Goal: Information Seeking & Learning: Learn about a topic

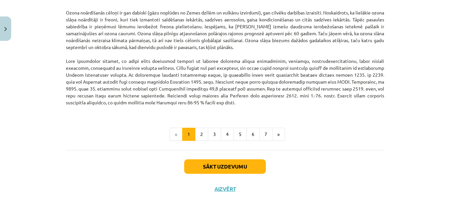
scroll to position [866, 0]
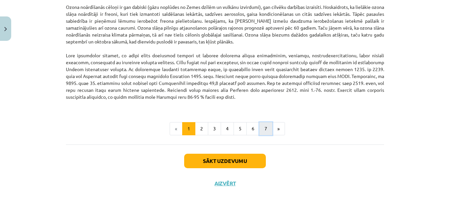
click at [262, 133] on button "7" at bounding box center [265, 128] width 13 height 13
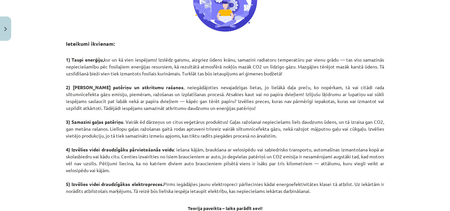
scroll to position [283, 0]
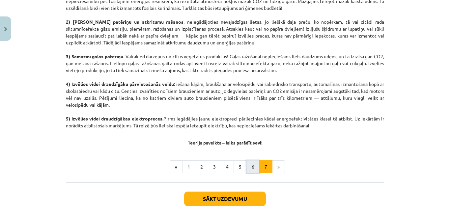
click at [251, 163] on button "6" at bounding box center [252, 166] width 13 height 13
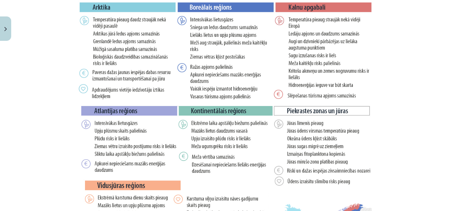
scroll to position [1139, 0]
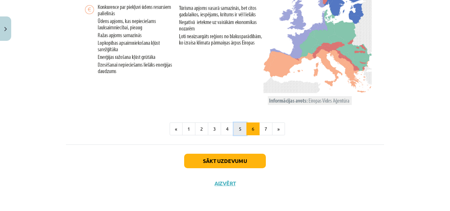
click at [239, 135] on button "5" at bounding box center [240, 129] width 13 height 13
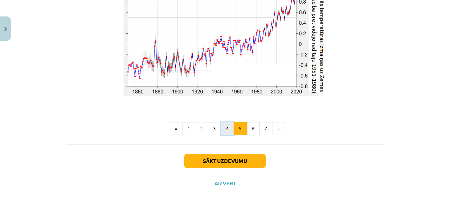
click at [228, 131] on button "4" at bounding box center [227, 128] width 13 height 13
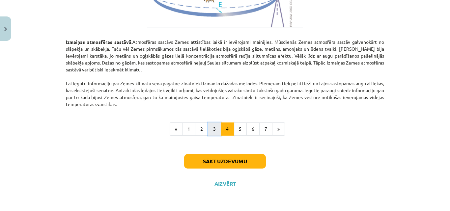
click at [215, 130] on button "3" at bounding box center [214, 129] width 13 height 13
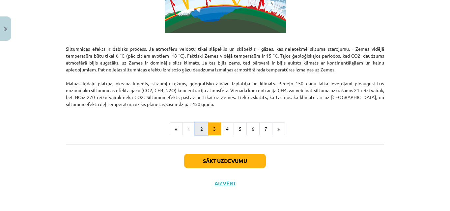
click at [203, 129] on button "2" at bounding box center [201, 129] width 13 height 13
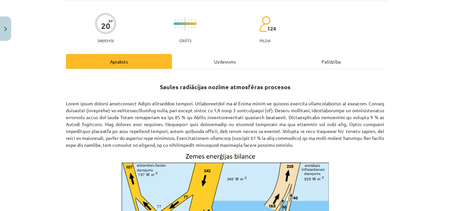
scroll to position [0, 0]
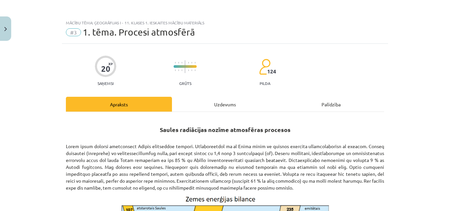
click at [238, 106] on div "Uzdevums" at bounding box center [225, 104] width 106 height 15
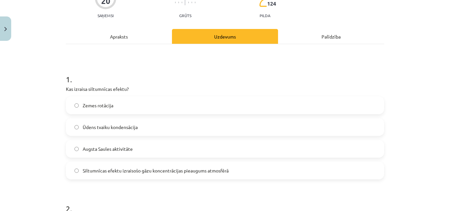
scroll to position [82, 0]
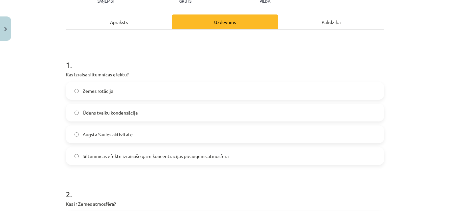
click at [204, 164] on label "Siltumnīcas efektu izraisošo gāzu koncentrācijas pieaugums atmosfērā" at bounding box center [225, 156] width 317 height 16
click at [144, 27] on div "Apraksts" at bounding box center [119, 21] width 106 height 15
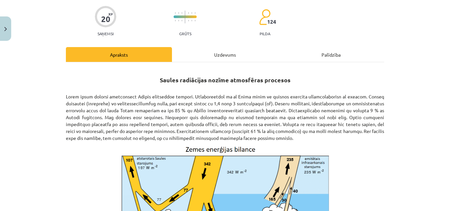
scroll to position [16, 0]
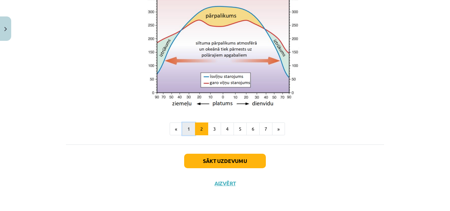
click at [189, 135] on button "1" at bounding box center [188, 129] width 13 height 13
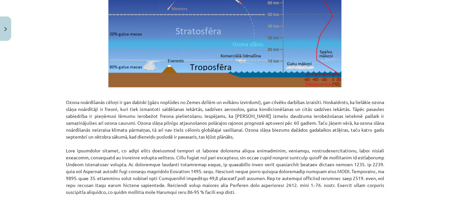
scroll to position [810, 0]
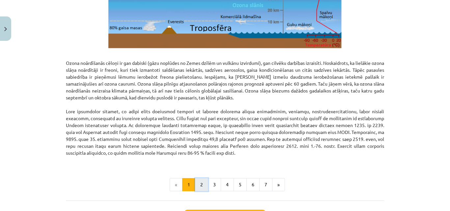
click at [196, 183] on button "2" at bounding box center [201, 184] width 13 height 13
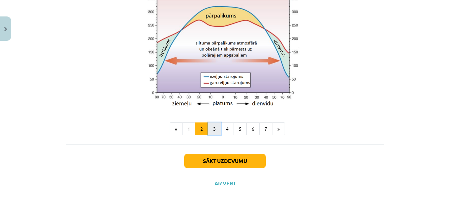
click at [216, 130] on button "3" at bounding box center [214, 129] width 13 height 13
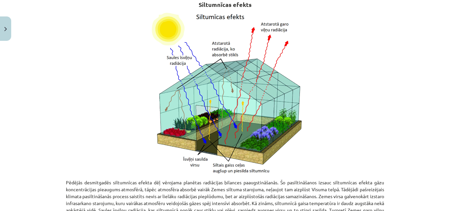
scroll to position [19, 0]
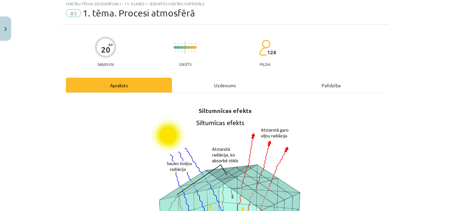
click at [219, 89] on div "Uzdevums" at bounding box center [225, 85] width 106 height 15
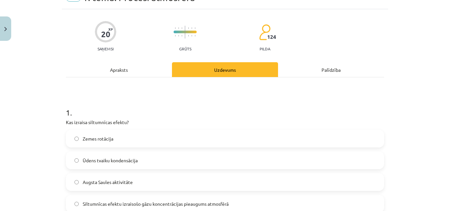
scroll to position [49, 0]
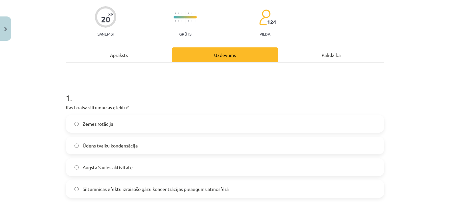
click at [134, 56] on div "Apraksts" at bounding box center [119, 54] width 106 height 15
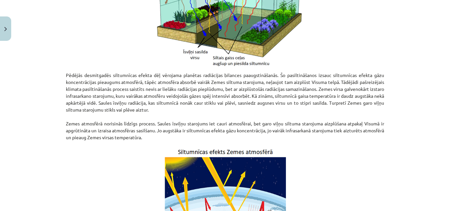
scroll to position [247, 0]
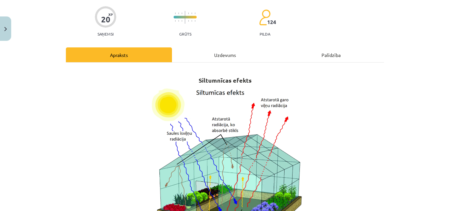
click at [205, 58] on div "Uzdevums" at bounding box center [225, 54] width 106 height 15
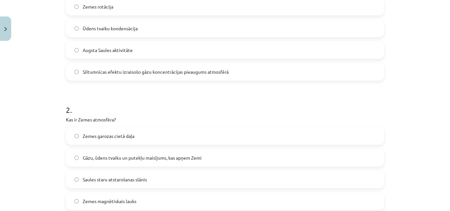
scroll to position [181, 0]
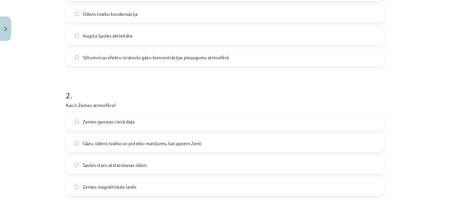
click at [144, 142] on span "Gāzu, ūdens tvaiku un putekļu maisījums, kas apņem Zemi" at bounding box center [142, 143] width 119 height 7
click at [155, 123] on label "Zemes garozas cietā daļa" at bounding box center [225, 121] width 317 height 16
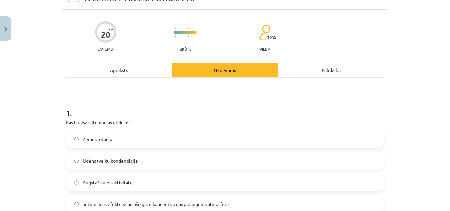
scroll to position [0, 0]
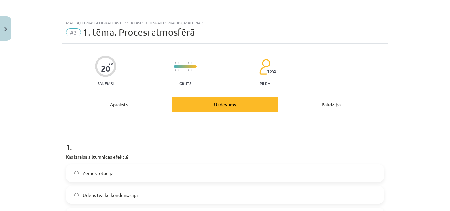
click at [123, 103] on div "Apraksts" at bounding box center [119, 104] width 106 height 15
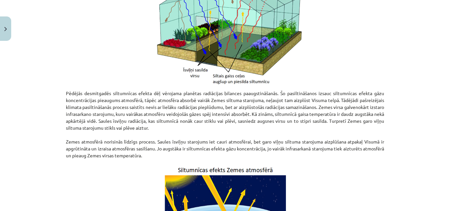
scroll to position [214, 0]
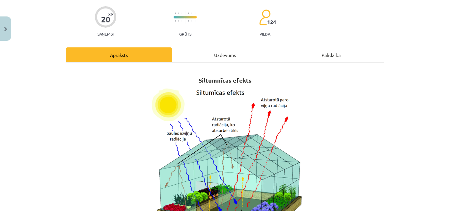
click at [203, 61] on div "Uzdevums" at bounding box center [225, 54] width 106 height 15
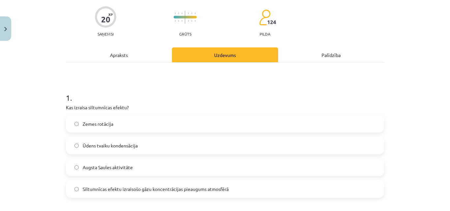
click at [139, 56] on div "Apraksts" at bounding box center [119, 54] width 106 height 15
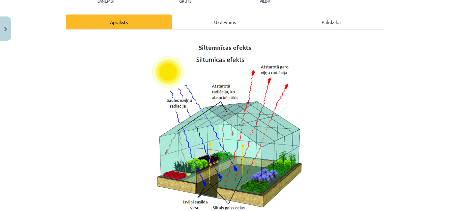
click at [201, 27] on div "Uzdevums" at bounding box center [225, 21] width 106 height 15
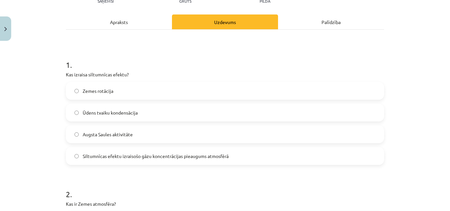
click at [136, 25] on div "Apraksts" at bounding box center [119, 21] width 106 height 15
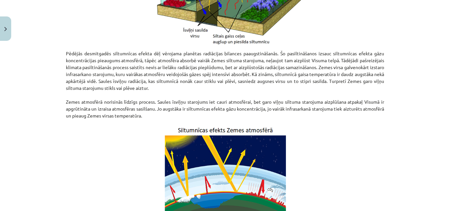
scroll to position [264, 0]
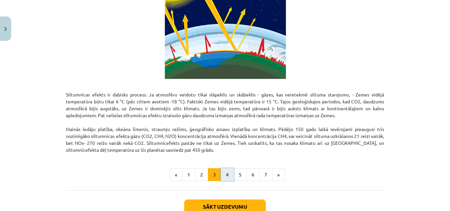
click at [223, 174] on button "4" at bounding box center [227, 174] width 13 height 13
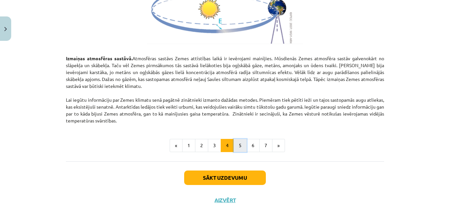
click at [234, 151] on button "5" at bounding box center [240, 145] width 13 height 13
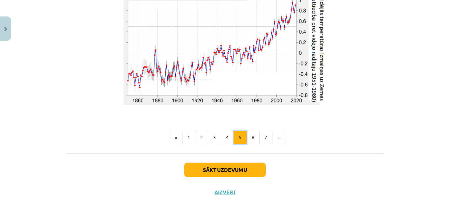
scroll to position [1157, 0]
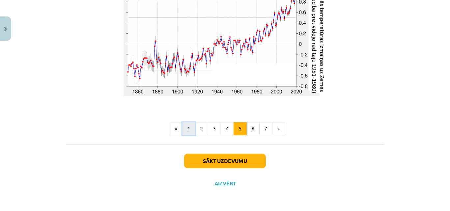
click at [189, 134] on button "1" at bounding box center [188, 128] width 13 height 13
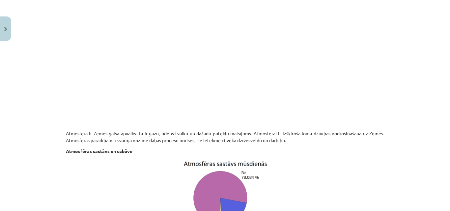
scroll to position [316, 0]
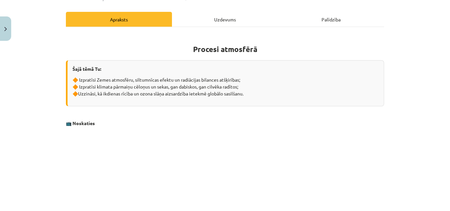
click at [222, 25] on div "Uzdevums" at bounding box center [225, 19] width 106 height 15
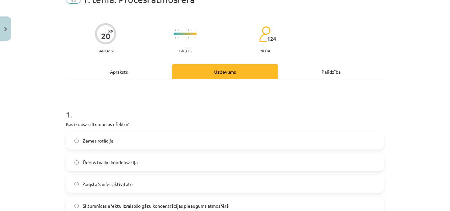
scroll to position [0, 0]
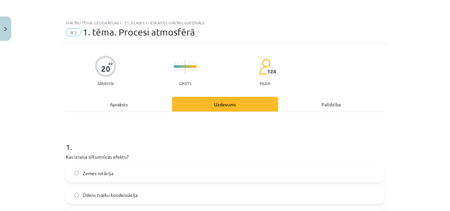
click at [133, 98] on div "Apraksts" at bounding box center [119, 104] width 106 height 15
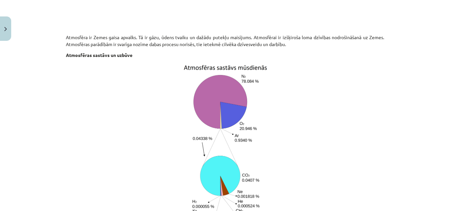
scroll to position [280, 0]
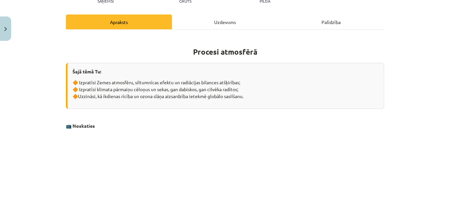
click at [212, 27] on div "Uzdevums" at bounding box center [225, 21] width 106 height 15
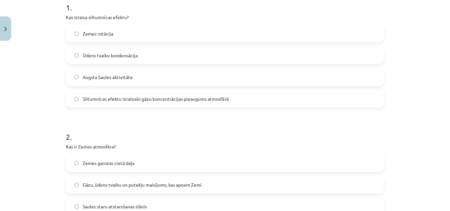
click at [143, 174] on div "Zemes garozas cietā daļa Gāzu, ūdens tvaiku un putekļu maisījums, kas apņem Zem…" at bounding box center [225, 195] width 318 height 83
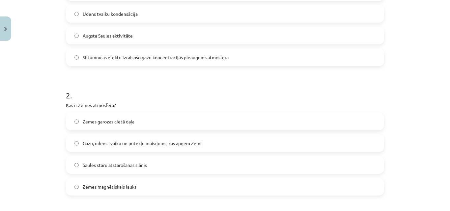
click at [155, 149] on label "Gāzu, ūdens tvaiku un putekļu maisījums, kas apņem Zemi" at bounding box center [225, 143] width 317 height 16
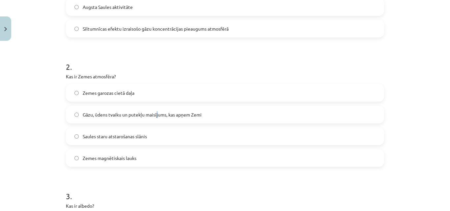
scroll to position [247, 0]
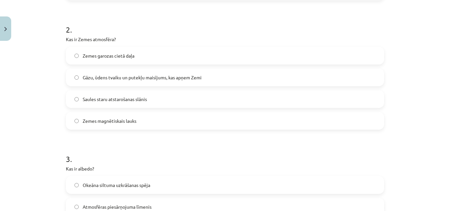
click at [132, 80] on span "Gāzu, ūdens tvaiku un putekļu maisījums, kas apņem Zemi" at bounding box center [142, 77] width 119 height 7
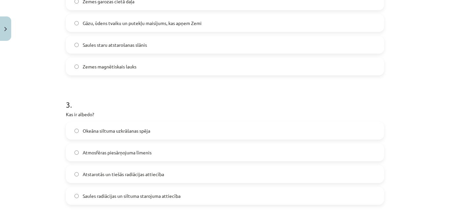
scroll to position [313, 0]
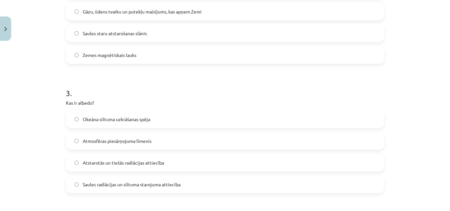
click at [141, 191] on label "Saules radiācijas un siltuma starojuma attiecība" at bounding box center [225, 184] width 317 height 16
click at [120, 167] on label "Atstarotās un tiešās radiācijas attiecība" at bounding box center [225, 162] width 317 height 16
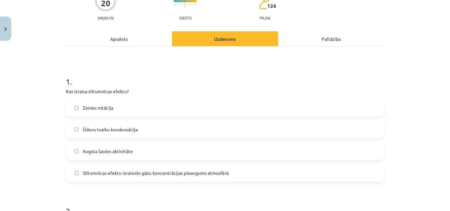
scroll to position [0, 0]
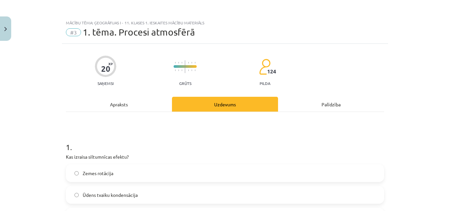
click at [135, 100] on div "Apraksts" at bounding box center [119, 104] width 106 height 15
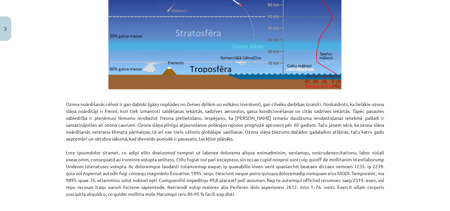
scroll to position [774, 0]
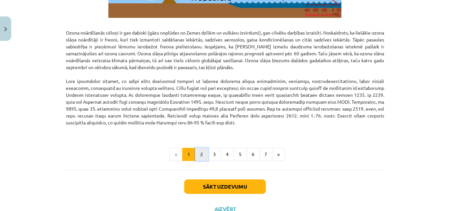
click at [199, 153] on button "2" at bounding box center [201, 154] width 13 height 13
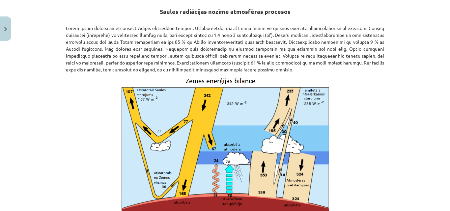
scroll to position [118, 0]
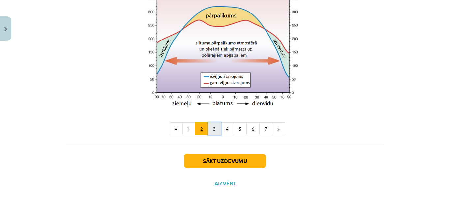
click at [215, 134] on button "3" at bounding box center [214, 129] width 13 height 13
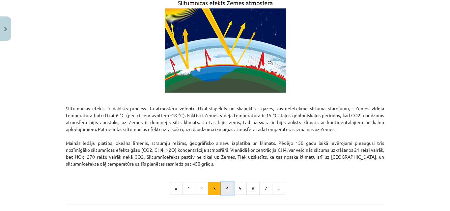
click at [227, 186] on button "4" at bounding box center [227, 188] width 13 height 13
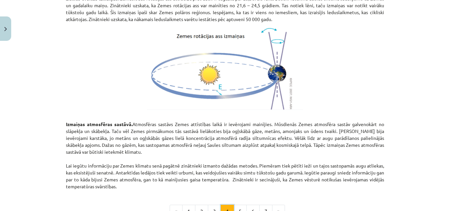
scroll to position [744, 0]
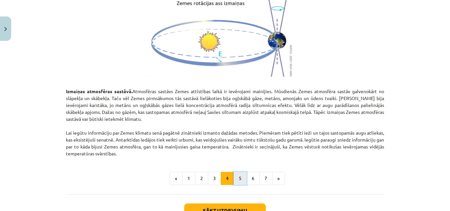
click at [242, 178] on button "5" at bounding box center [240, 178] width 13 height 13
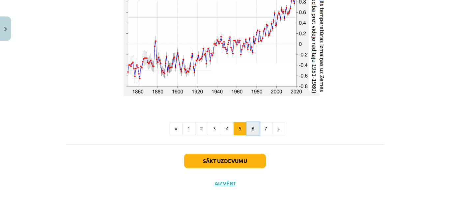
click at [250, 134] on button "6" at bounding box center [252, 128] width 13 height 13
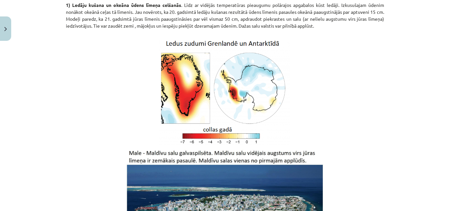
scroll to position [118, 0]
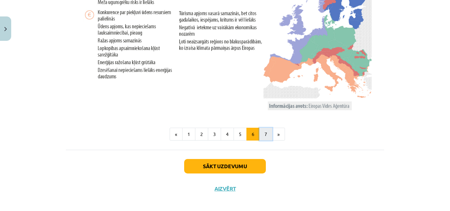
click at [265, 134] on button "7" at bounding box center [265, 134] width 13 height 13
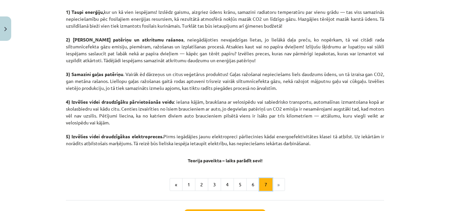
scroll to position [386, 0]
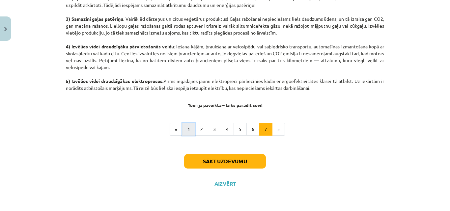
click at [189, 133] on button "1" at bounding box center [188, 129] width 13 height 13
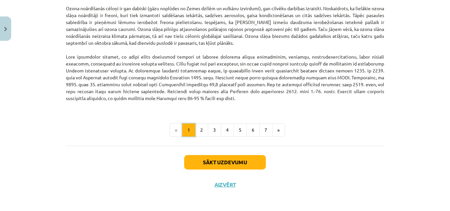
scroll to position [866, 0]
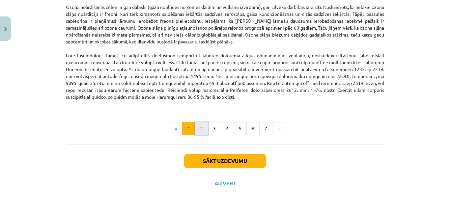
click at [197, 132] on button "2" at bounding box center [201, 128] width 13 height 13
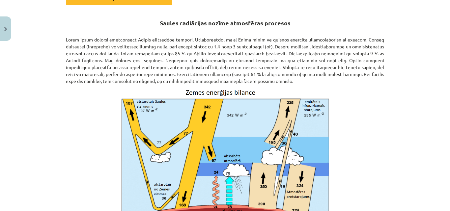
scroll to position [0, 0]
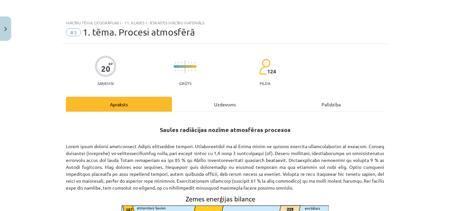
click at [177, 107] on div "Uzdevums" at bounding box center [225, 104] width 106 height 15
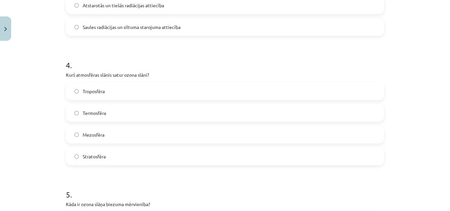
scroll to position [478, 0]
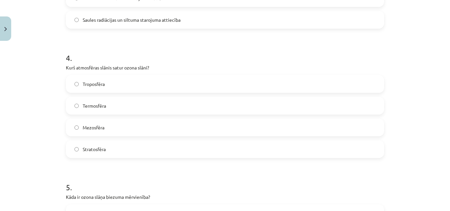
click at [132, 143] on label "Stratosfēra" at bounding box center [225, 149] width 317 height 16
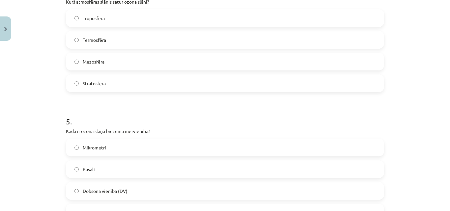
scroll to position [576, 0]
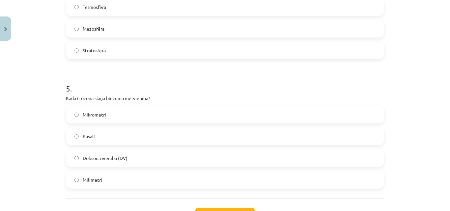
click at [173, 153] on label "Dobsona vienība (DV)" at bounding box center [225, 158] width 317 height 16
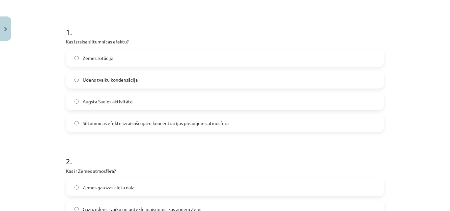
scroll to position [0, 0]
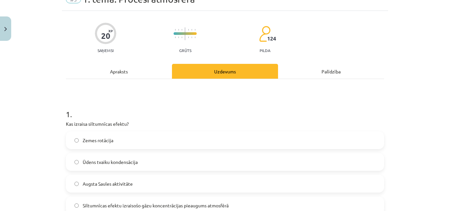
click at [151, 77] on div "Apraksts" at bounding box center [119, 71] width 106 height 15
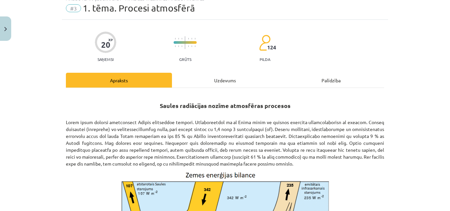
scroll to position [16, 0]
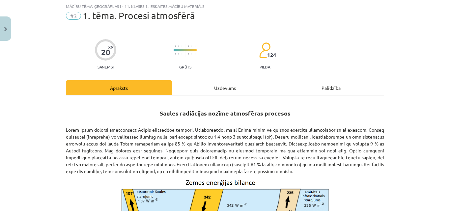
click at [178, 83] on div "Uzdevums" at bounding box center [225, 87] width 106 height 15
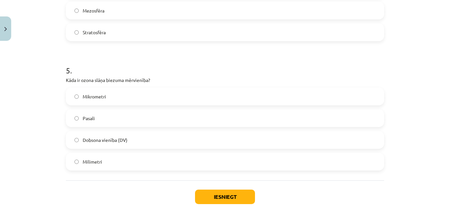
scroll to position [609, 0]
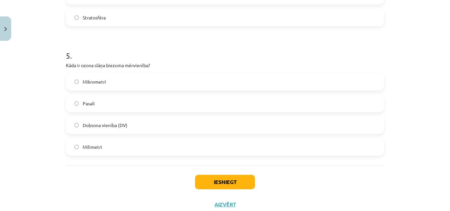
click at [150, 86] on label "Mikrometri" at bounding box center [225, 81] width 317 height 16
click at [235, 183] on button "Iesniegt" at bounding box center [225, 182] width 60 height 14
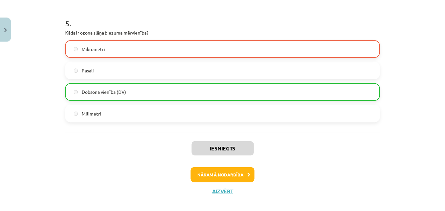
scroll to position [652, 0]
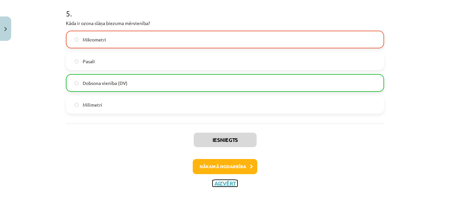
click at [213, 182] on button "Aizvērt" at bounding box center [224, 183] width 25 height 7
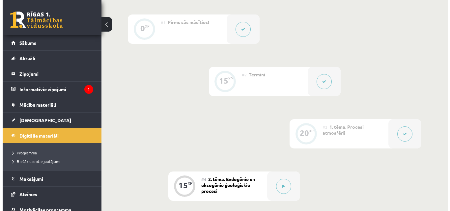
scroll to position [165, 0]
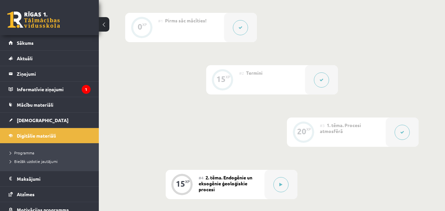
click at [401, 134] on icon at bounding box center [402, 132] width 4 height 4
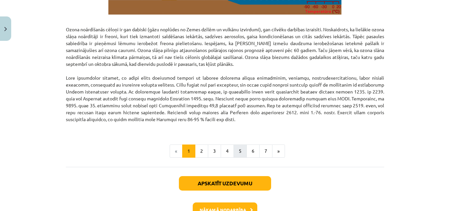
scroll to position [886, 0]
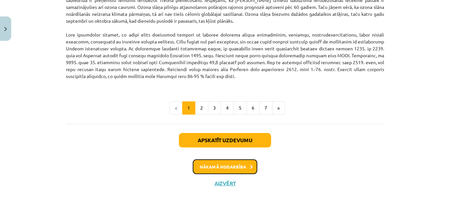
click at [240, 170] on button "Nākamā nodarbība" at bounding box center [225, 166] width 65 height 15
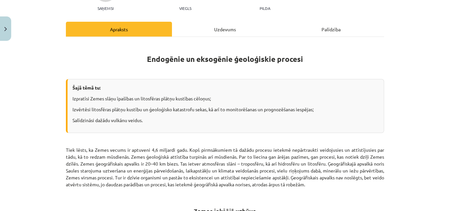
scroll to position [16, 0]
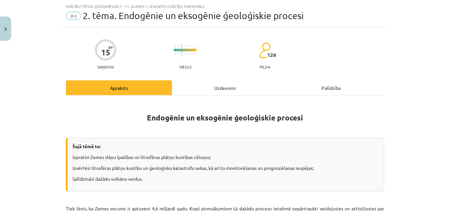
click at [204, 92] on div "Uzdevums" at bounding box center [225, 87] width 106 height 15
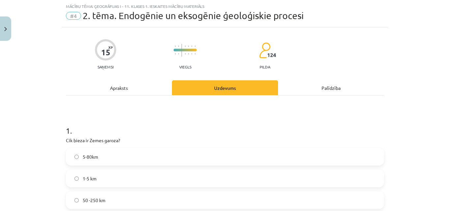
click at [142, 93] on div "Apraksts" at bounding box center [119, 87] width 106 height 15
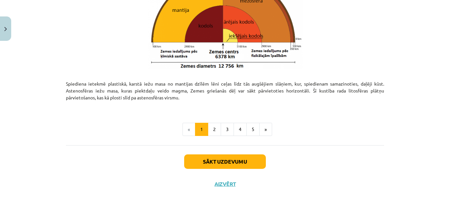
scroll to position [726, 0]
click at [203, 126] on button "1" at bounding box center [201, 129] width 13 height 13
click at [215, 126] on button "2" at bounding box center [214, 129] width 13 height 13
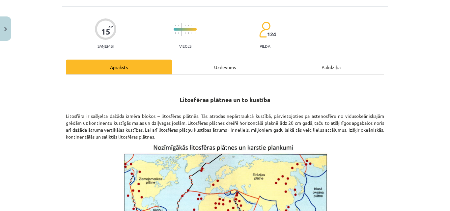
scroll to position [19, 0]
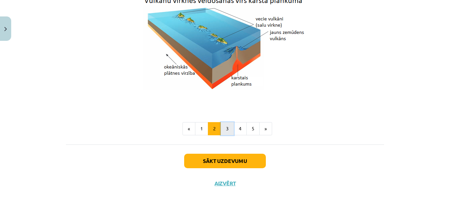
click at [226, 134] on button "3" at bounding box center [227, 128] width 13 height 13
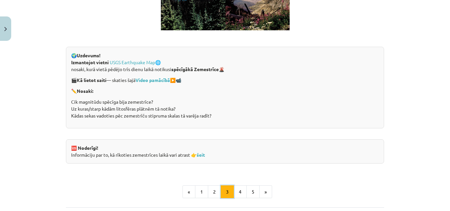
scroll to position [1271, 0]
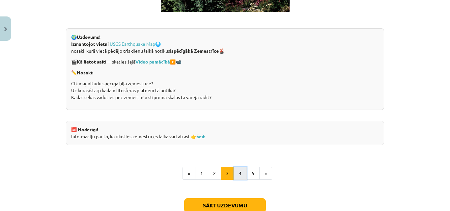
click at [235, 172] on button "4" at bounding box center [240, 173] width 13 height 13
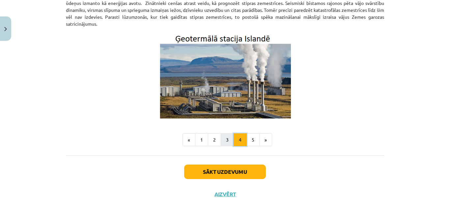
scroll to position [251, 0]
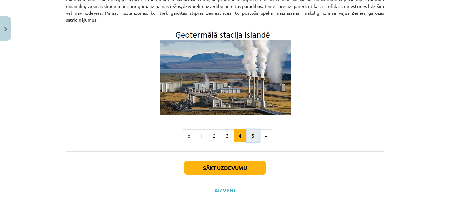
click at [255, 132] on button "5" at bounding box center [252, 135] width 13 height 13
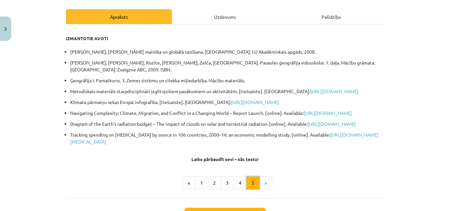
scroll to position [52, 0]
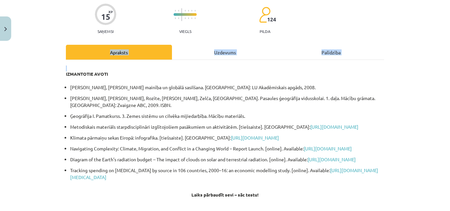
click at [222, 59] on div "Apraksts Uzdevums Palīdzība IZMANTOTIE AVOTI [PERSON_NAME], [PERSON_NAME] mainī…" at bounding box center [225, 139] width 318 height 189
click at [222, 58] on div "Uzdevums" at bounding box center [225, 52] width 106 height 15
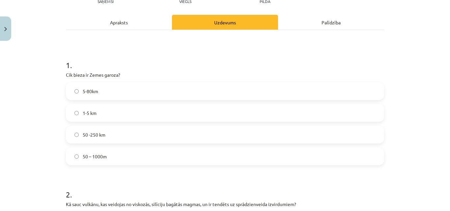
scroll to position [82, 0]
click at [134, 28] on div "Apraksts" at bounding box center [119, 21] width 106 height 15
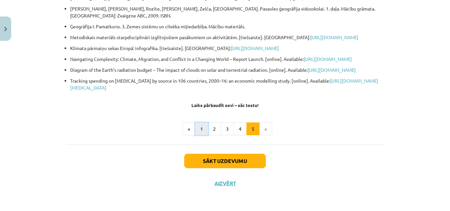
click at [196, 136] on button "1" at bounding box center [201, 129] width 13 height 13
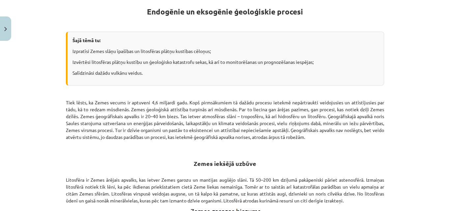
scroll to position [118, 0]
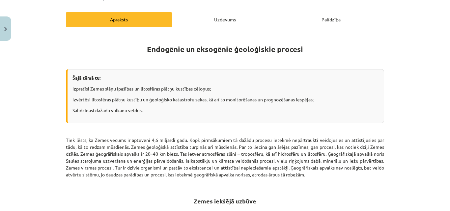
click at [217, 27] on hr at bounding box center [225, 27] width 318 height 0
click at [226, 23] on div "Uzdevums" at bounding box center [225, 19] width 106 height 15
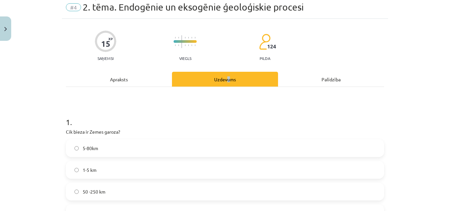
scroll to position [49, 0]
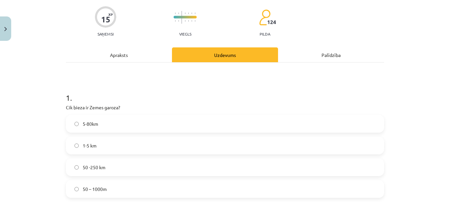
click at [199, 168] on label "50 -250 km" at bounding box center [225, 167] width 317 height 16
click at [124, 58] on div "Apraksts" at bounding box center [119, 54] width 106 height 15
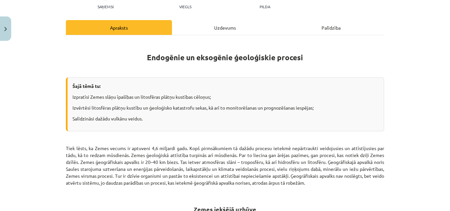
scroll to position [82, 0]
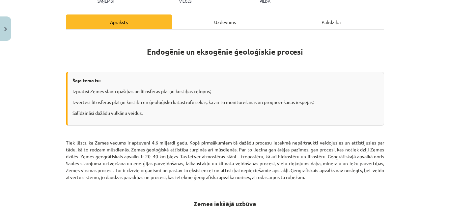
click at [225, 29] on hr at bounding box center [225, 29] width 318 height 0
click at [225, 27] on div "Uzdevums" at bounding box center [225, 21] width 106 height 15
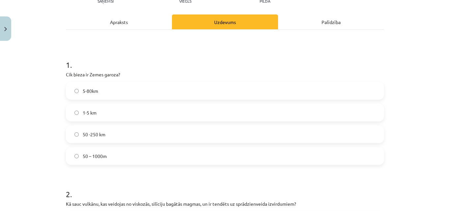
scroll to position [16, 0]
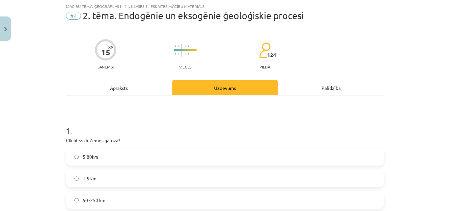
click at [144, 85] on div "Apraksts" at bounding box center [119, 87] width 106 height 15
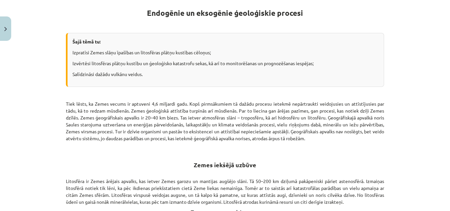
scroll to position [115, 0]
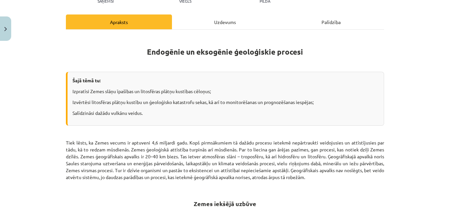
click at [215, 21] on div "Uzdevums" at bounding box center [225, 21] width 106 height 15
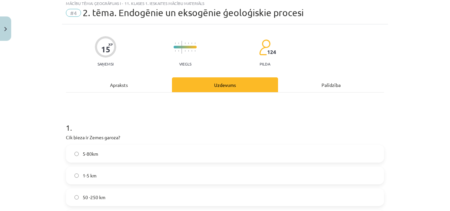
scroll to position [16, 0]
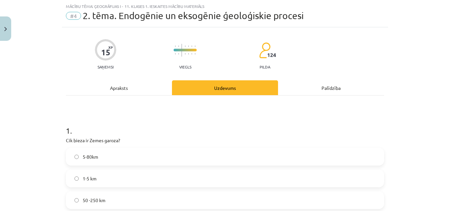
click at [133, 85] on div "Apraksts" at bounding box center [119, 87] width 106 height 15
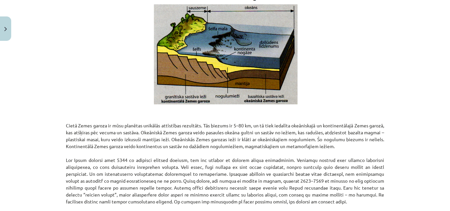
scroll to position [478, 0]
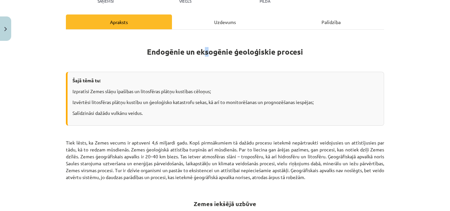
click at [207, 29] on div "Uzdevums" at bounding box center [225, 21] width 106 height 15
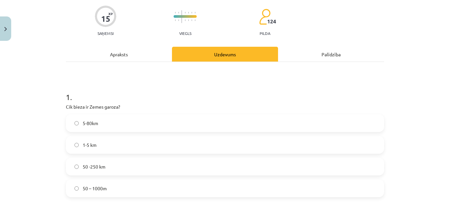
scroll to position [16, 0]
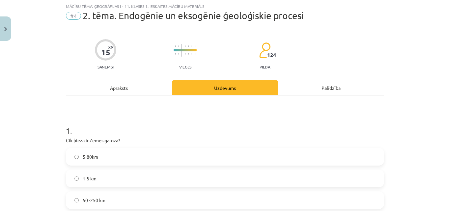
click at [133, 156] on label "5-80km" at bounding box center [225, 157] width 317 height 16
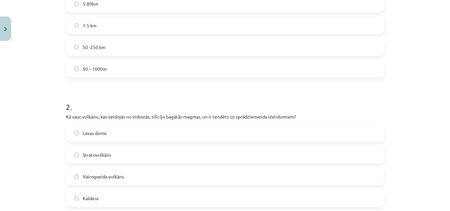
scroll to position [181, 0]
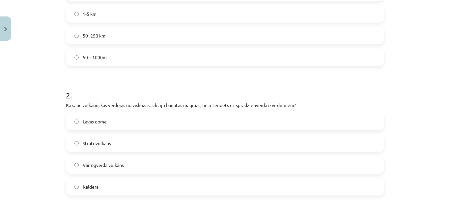
click at [115, 150] on label "Stratovulkāns" at bounding box center [225, 143] width 317 height 16
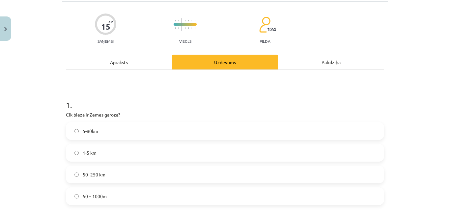
scroll to position [0, 0]
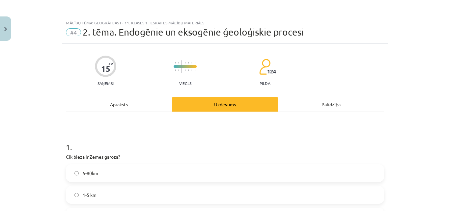
click at [129, 111] on div "Apraksts" at bounding box center [119, 104] width 106 height 15
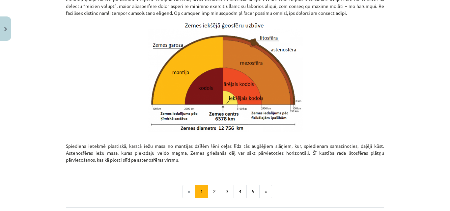
scroll to position [708, 0]
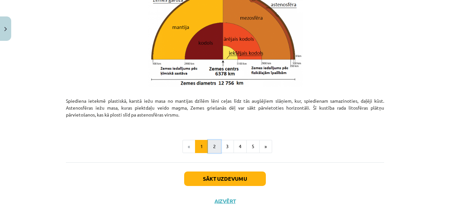
click at [210, 147] on button "2" at bounding box center [214, 146] width 13 height 13
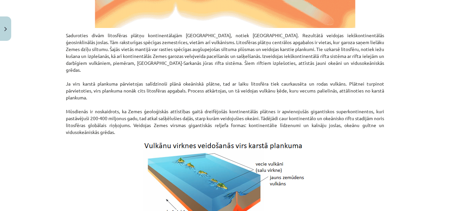
scroll to position [579, 0]
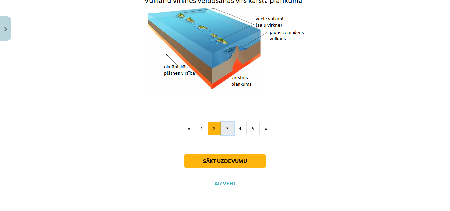
click at [224, 132] on button "3" at bounding box center [227, 128] width 13 height 13
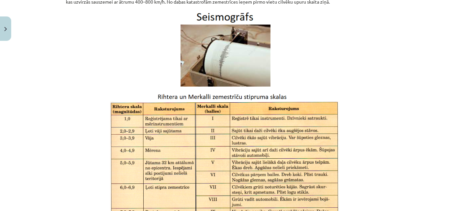
scroll to position [480, 0]
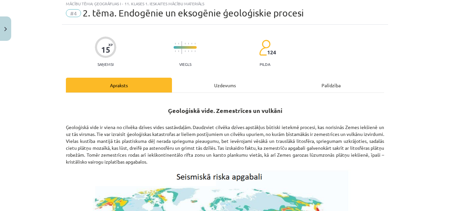
click at [184, 80] on div "Uzdevums" at bounding box center [225, 85] width 106 height 15
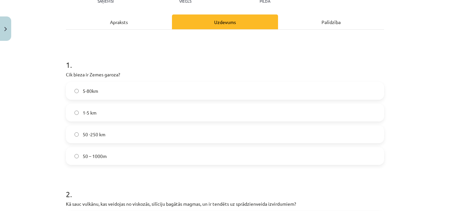
scroll to position [0, 0]
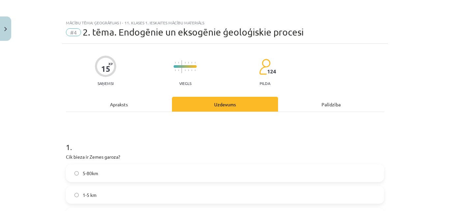
click at [139, 101] on div "Apraksts" at bounding box center [119, 104] width 106 height 15
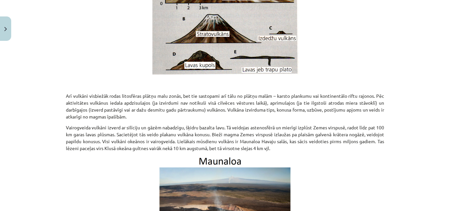
scroll to position [873, 0]
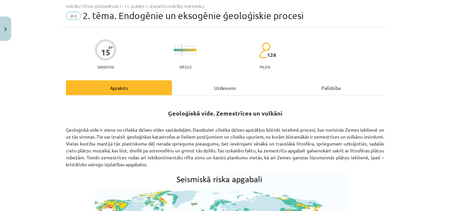
click at [203, 86] on div "Uzdevums" at bounding box center [225, 87] width 106 height 15
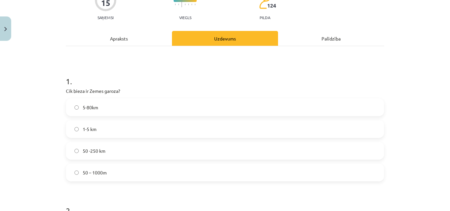
scroll to position [0, 0]
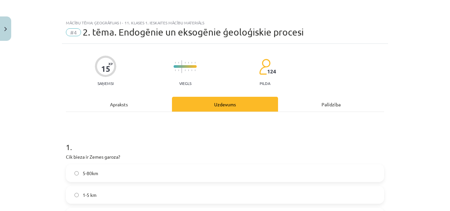
click at [133, 97] on div "Apraksts" at bounding box center [119, 104] width 106 height 15
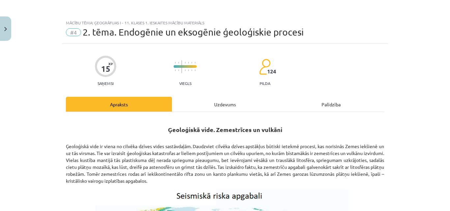
drag, startPoint x: 203, startPoint y: 113, endPoint x: 207, endPoint y: 110, distance: 5.3
click at [209, 109] on div "Uzdevums" at bounding box center [225, 104] width 106 height 15
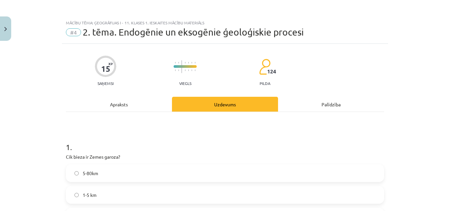
click at [108, 109] on div "Apraksts" at bounding box center [119, 104] width 106 height 15
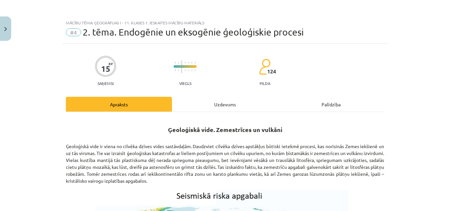
click at [181, 99] on div "Uzdevums" at bounding box center [225, 104] width 106 height 15
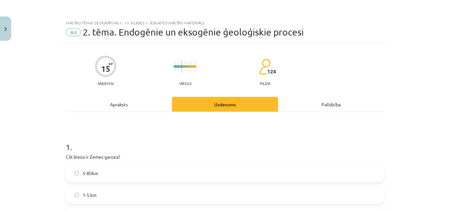
click at [122, 107] on div "Apraksts" at bounding box center [119, 104] width 106 height 15
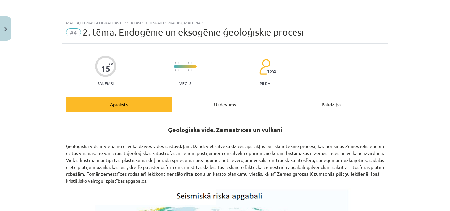
click at [199, 108] on div "Uzdevums" at bounding box center [225, 104] width 106 height 15
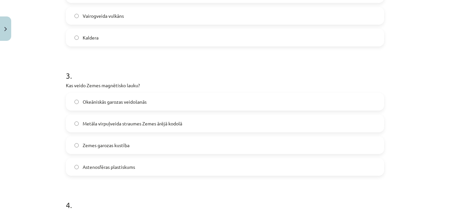
scroll to position [346, 0]
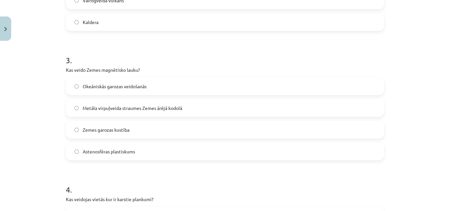
click at [111, 131] on span "Zemes garozas kustība" at bounding box center [106, 129] width 47 height 7
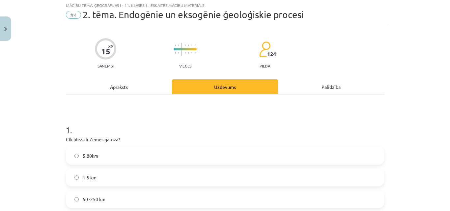
scroll to position [16, 0]
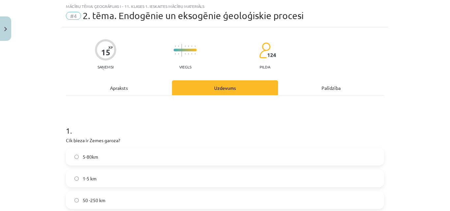
click at [123, 94] on div "Apraksts" at bounding box center [119, 87] width 106 height 15
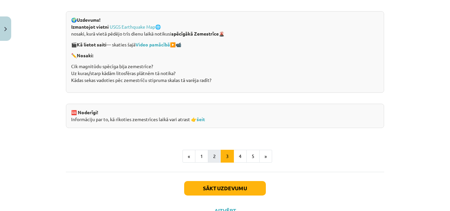
scroll to position [1315, 0]
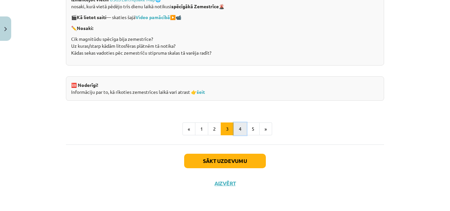
click at [236, 126] on button "4" at bounding box center [240, 129] width 13 height 13
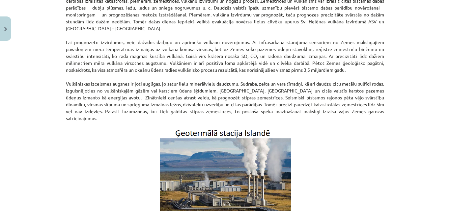
scroll to position [118, 0]
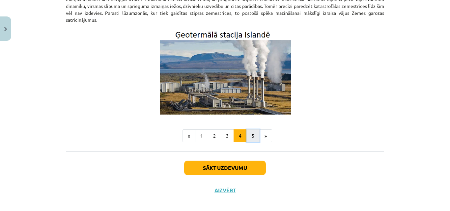
click at [251, 131] on button "5" at bounding box center [252, 135] width 13 height 13
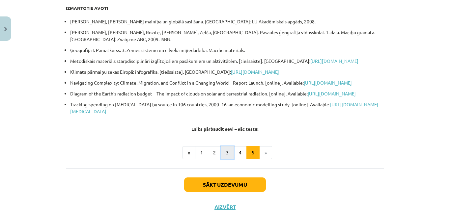
click at [223, 159] on button "3" at bounding box center [227, 152] width 13 height 13
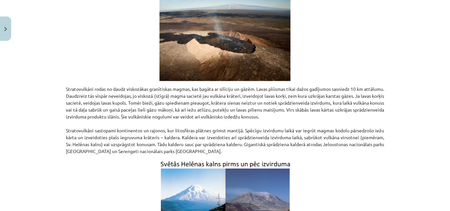
scroll to position [1073, 0]
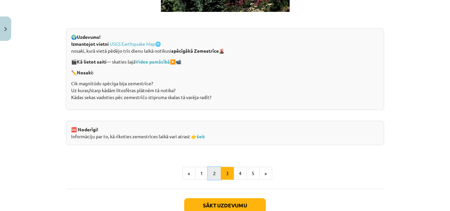
click at [215, 171] on button "2" at bounding box center [214, 173] width 13 height 13
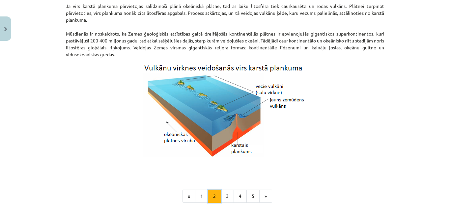
scroll to position [645, 0]
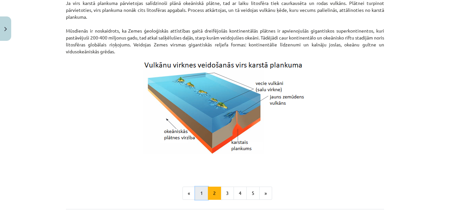
click at [201, 192] on button "1" at bounding box center [201, 193] width 13 height 13
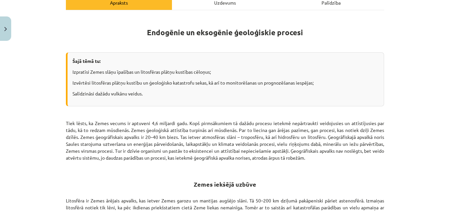
scroll to position [19, 0]
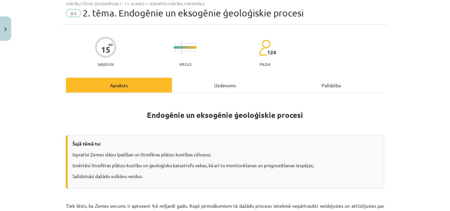
click at [220, 88] on div "Uzdevums" at bounding box center [225, 85] width 106 height 15
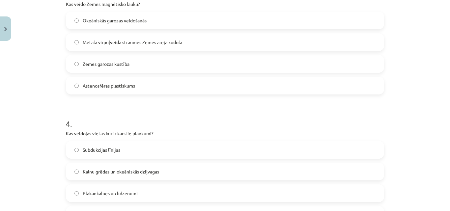
scroll to position [445, 0]
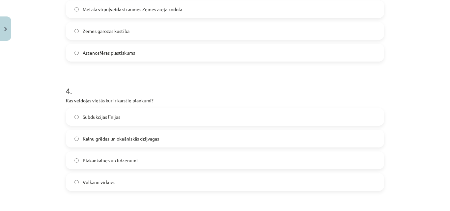
click at [154, 120] on label "Subdukcijas līnijas" at bounding box center [225, 117] width 317 height 16
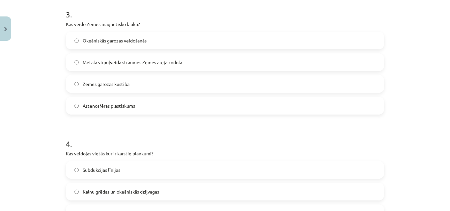
scroll to position [379, 0]
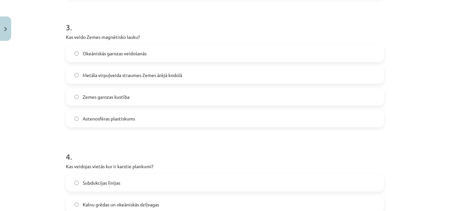
click at [133, 125] on label "Astenosfēras plastiskums" at bounding box center [225, 118] width 317 height 16
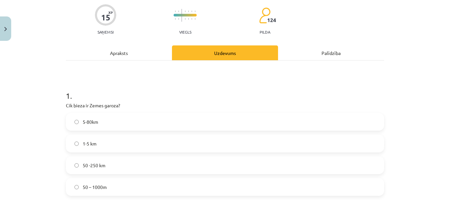
scroll to position [0, 0]
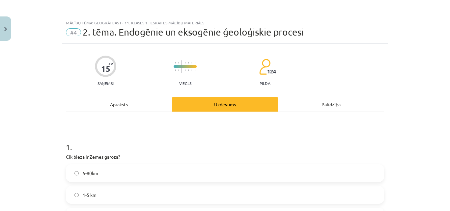
click at [149, 101] on div "Apraksts" at bounding box center [119, 104] width 106 height 15
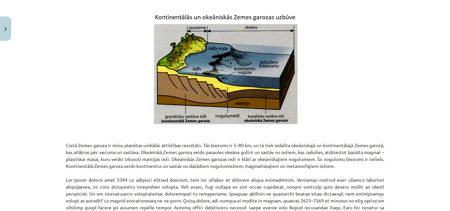
scroll to position [478, 0]
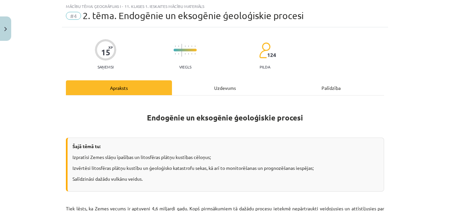
click at [188, 82] on div "Uzdevums" at bounding box center [225, 87] width 106 height 15
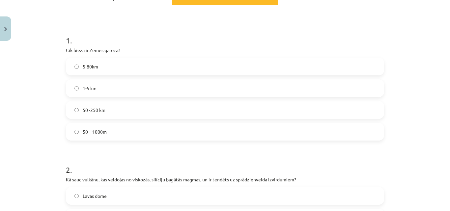
scroll to position [0, 0]
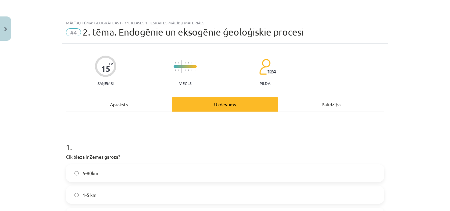
click at [146, 99] on div "Apraksts" at bounding box center [119, 104] width 106 height 15
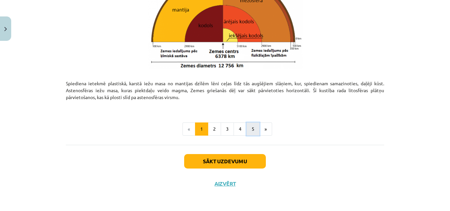
click at [250, 135] on button "5" at bounding box center [252, 129] width 13 height 13
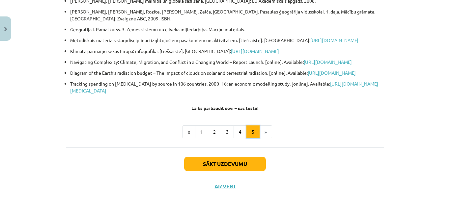
scroll to position [118, 0]
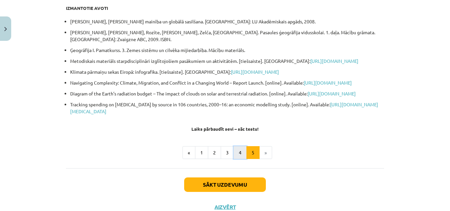
click at [239, 159] on button "4" at bounding box center [240, 152] width 13 height 13
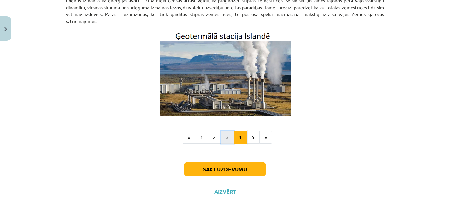
click at [223, 133] on button "3" at bounding box center [227, 137] width 13 height 13
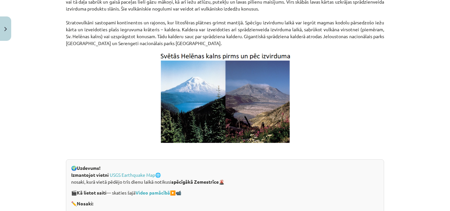
scroll to position [1238, 0]
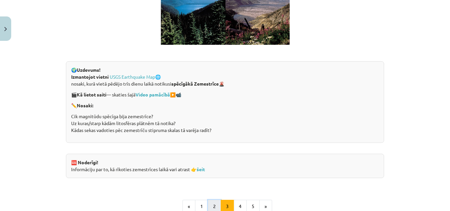
click at [213, 204] on button "2" at bounding box center [214, 206] width 13 height 13
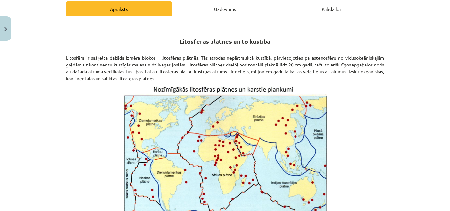
scroll to position [18, 0]
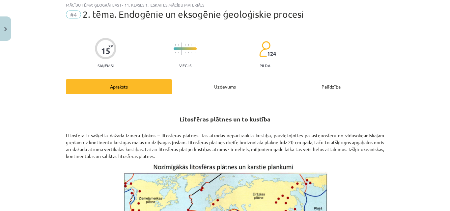
click at [188, 88] on div "Uzdevums" at bounding box center [225, 86] width 106 height 15
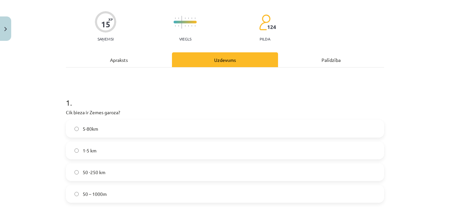
scroll to position [0, 0]
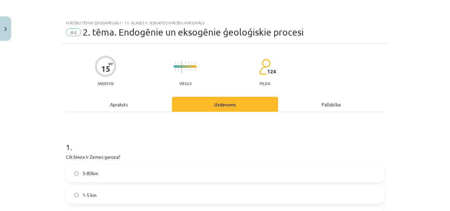
click at [150, 107] on div "Apraksts" at bounding box center [119, 104] width 106 height 15
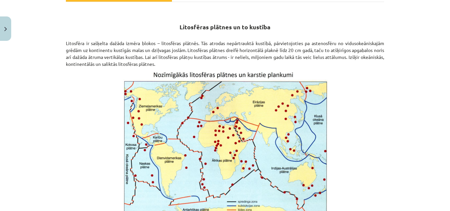
scroll to position [82, 0]
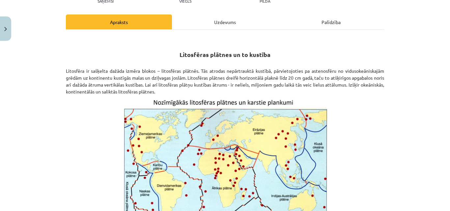
click at [180, 27] on div "Uzdevums" at bounding box center [225, 21] width 106 height 15
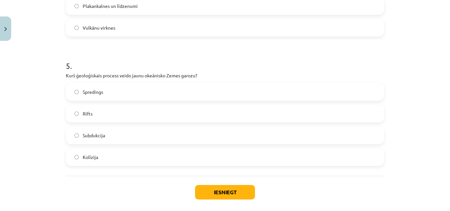
scroll to position [609, 0]
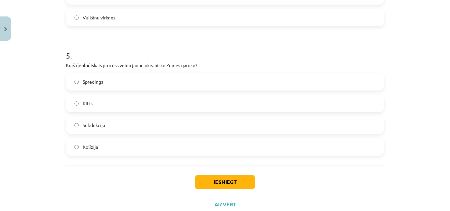
click at [114, 127] on label "Subdukcija" at bounding box center [225, 125] width 317 height 16
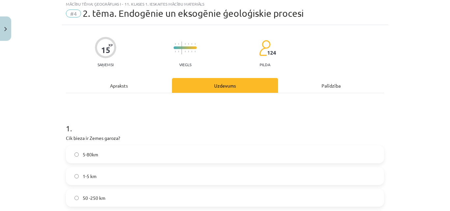
scroll to position [16, 0]
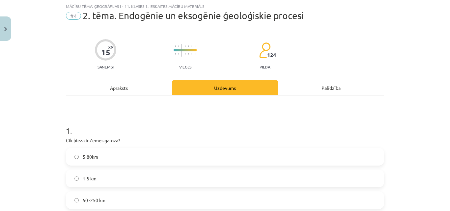
click at [147, 81] on div "Apraksts" at bounding box center [119, 87] width 106 height 15
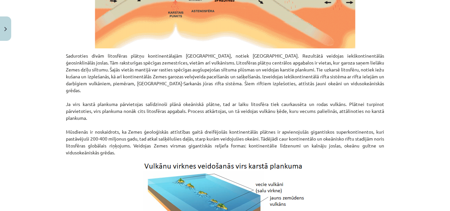
scroll to position [544, 0]
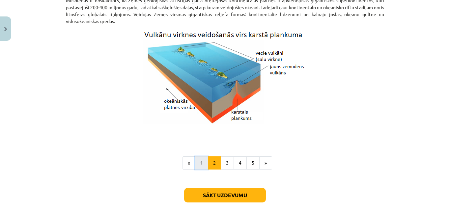
click at [195, 161] on button "1" at bounding box center [201, 162] width 13 height 13
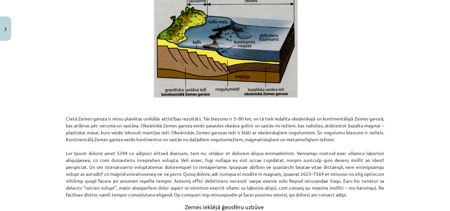
scroll to position [514, 0]
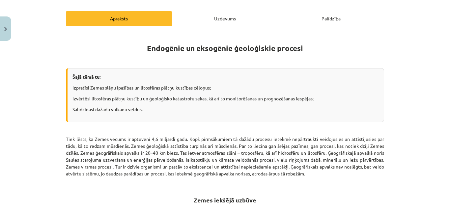
click at [198, 14] on div "Uzdevums" at bounding box center [225, 18] width 106 height 15
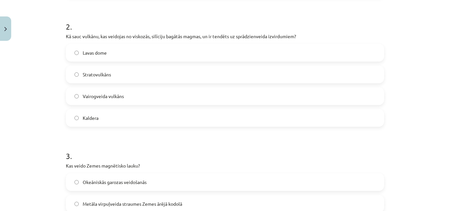
scroll to position [313, 0]
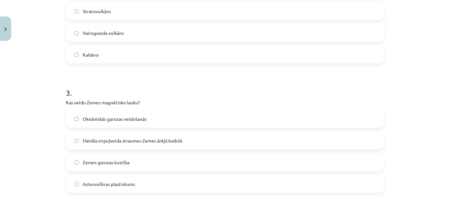
click at [192, 141] on label "Metāla virpuļveida straumes Zemes ārējā kodolā" at bounding box center [225, 140] width 317 height 16
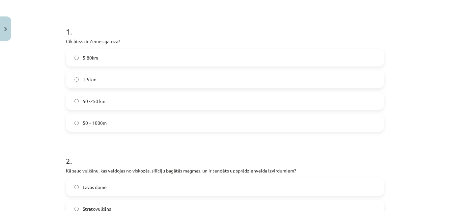
scroll to position [0, 0]
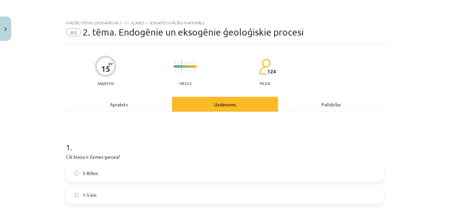
click at [154, 98] on div "Apraksts" at bounding box center [119, 104] width 106 height 15
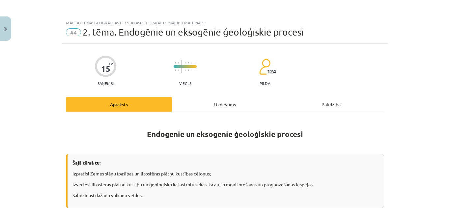
click at [197, 98] on div "Uzdevums" at bounding box center [225, 104] width 106 height 15
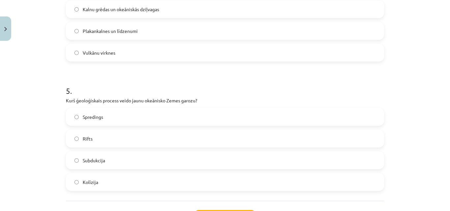
scroll to position [609, 0]
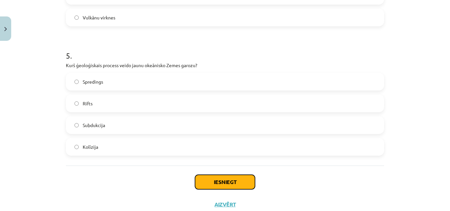
click at [219, 183] on button "Iesniegt" at bounding box center [225, 182] width 60 height 14
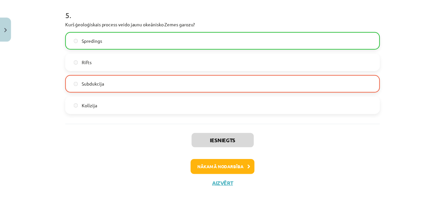
scroll to position [652, 0]
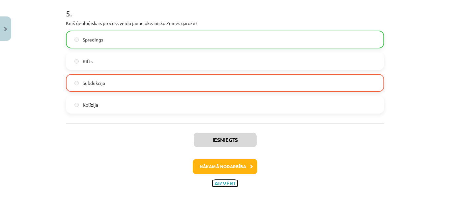
click at [219, 185] on button "Aizvērt" at bounding box center [224, 183] width 25 height 7
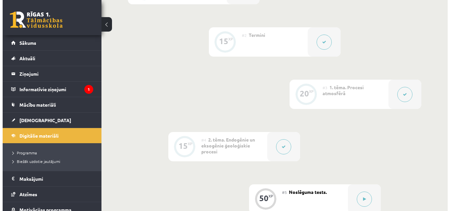
scroll to position [296, 0]
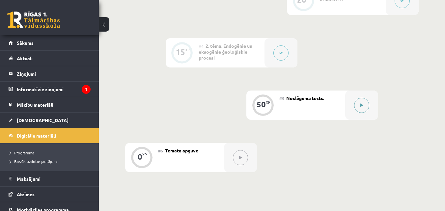
click at [357, 109] on button at bounding box center [361, 105] width 15 height 15
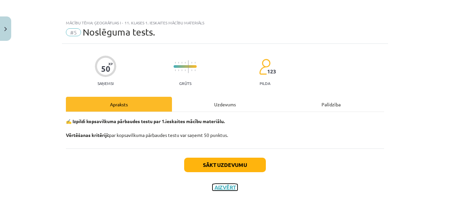
click at [220, 187] on button "Aizvērt" at bounding box center [224, 187] width 25 height 7
click at [212, 61] on div "Mācību tēma: Ģeogrāfijas i - 11. klases 1. ieskaites mācību materiāls #5 Noslēg…" at bounding box center [225, 105] width 450 height 211
click at [276, 44] on div at bounding box center [282, 52] width 33 height 29
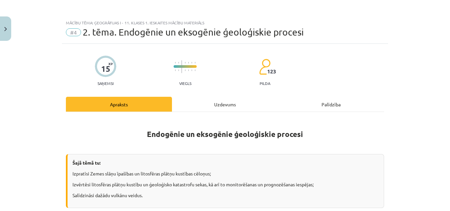
click at [228, 103] on div "Uzdevums" at bounding box center [225, 104] width 106 height 15
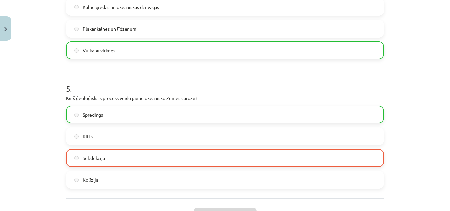
scroll to position [609, 0]
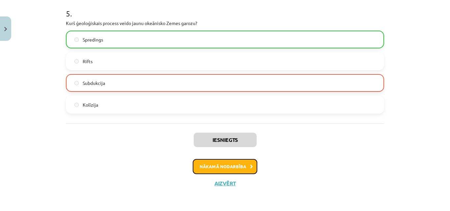
click at [222, 168] on button "Nākamā nodarbība" at bounding box center [225, 166] width 65 height 15
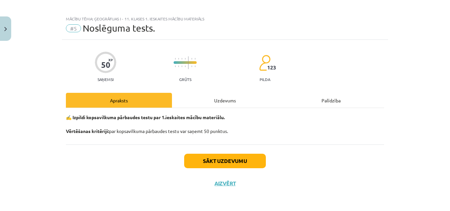
scroll to position [4, 0]
click at [215, 97] on div "Uzdevums" at bounding box center [225, 100] width 106 height 15
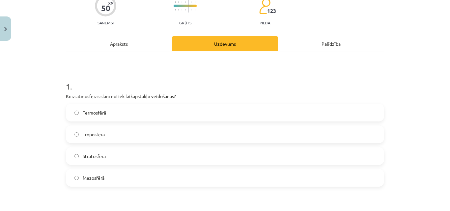
scroll to position [66, 0]
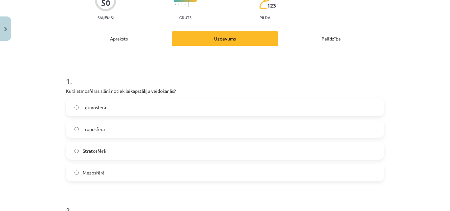
click at [164, 114] on label "Termosfērā" at bounding box center [225, 107] width 317 height 16
click at [160, 133] on label "Troposfērā" at bounding box center [225, 129] width 317 height 16
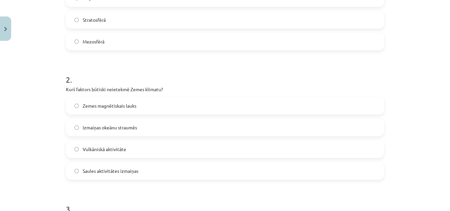
scroll to position [198, 0]
click at [124, 111] on label "Zemes magnētiskais lauks" at bounding box center [225, 105] width 317 height 16
click at [124, 133] on label "Izmaiņas okeānu straumēs" at bounding box center [225, 127] width 317 height 16
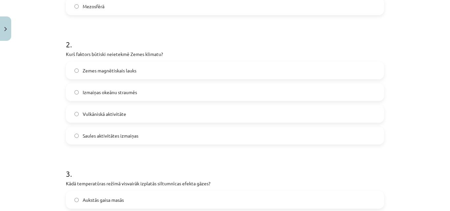
scroll to position [231, 0]
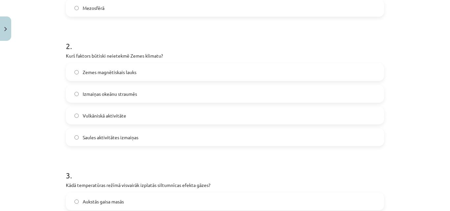
click at [116, 78] on label "Zemes magnētiskais lauks" at bounding box center [225, 72] width 317 height 16
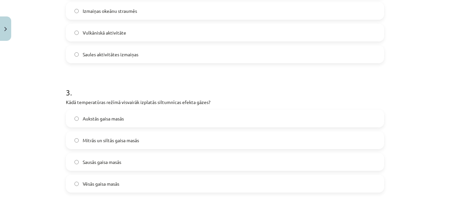
scroll to position [329, 0]
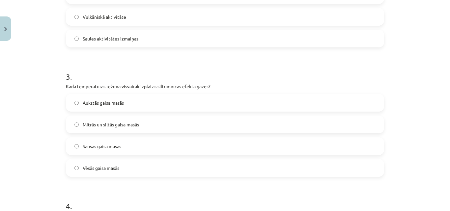
click at [144, 131] on label "Mitrās un siltās gaisa masās" at bounding box center [225, 124] width 317 height 16
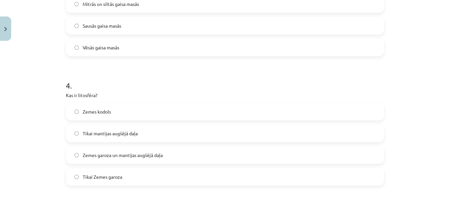
scroll to position [461, 0]
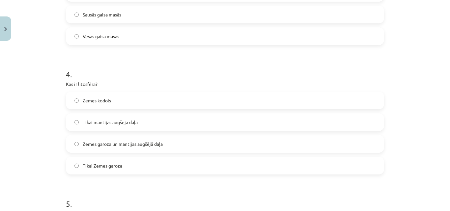
click at [166, 169] on label "Tikai Zemes garoza" at bounding box center [225, 165] width 317 height 16
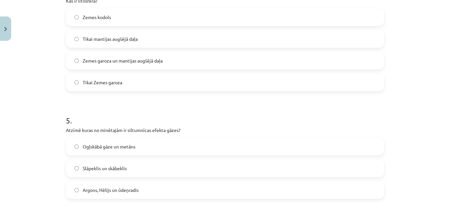
scroll to position [560, 0]
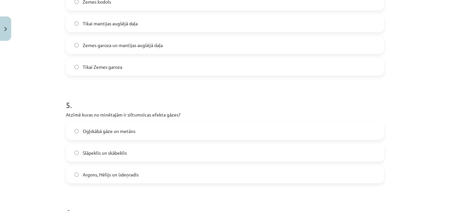
click at [190, 135] on label "Ogļskābā gāze un metāns" at bounding box center [225, 131] width 317 height 16
click at [193, 154] on label "Slāpeklis un skābeklis" at bounding box center [225, 153] width 317 height 16
click at [141, 128] on label "Ogļskābā gāze un metāns" at bounding box center [225, 131] width 317 height 16
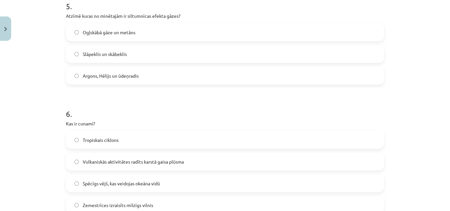
scroll to position [692, 0]
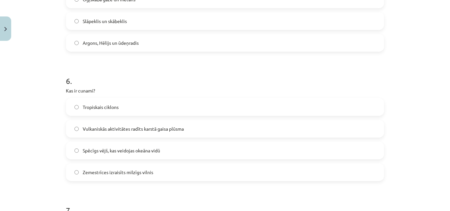
click at [222, 153] on label "Spēcīgs vējš, kas veidojas okeāna vidū" at bounding box center [225, 150] width 317 height 16
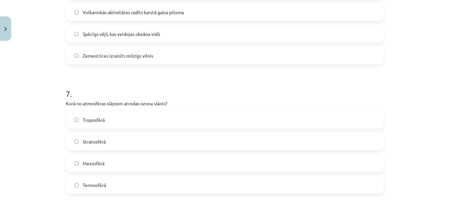
scroll to position [823, 0]
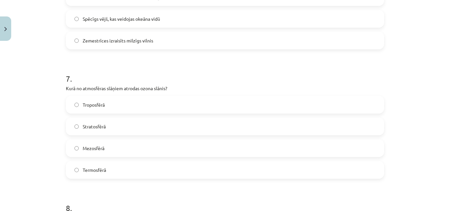
click at [145, 131] on label "Stratosfērā" at bounding box center [225, 126] width 317 height 16
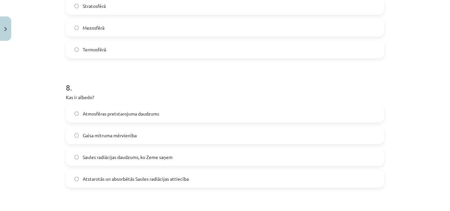
scroll to position [955, 0]
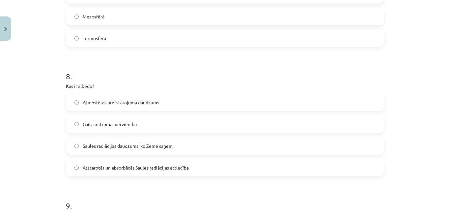
click at [164, 166] on span "Atstarotās un absorbētās Saules radiācijas attiecība" at bounding box center [136, 167] width 106 height 7
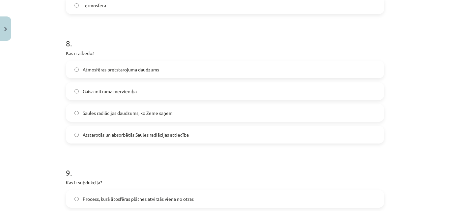
drag, startPoint x: 204, startPoint y: 144, endPoint x: 209, endPoint y: 138, distance: 8.0
click at [210, 137] on label "Atstarotās un absorbētās Saules radiācijas attiecība" at bounding box center [225, 134] width 317 height 16
click at [198, 169] on h1 "9 ." at bounding box center [225, 167] width 318 height 20
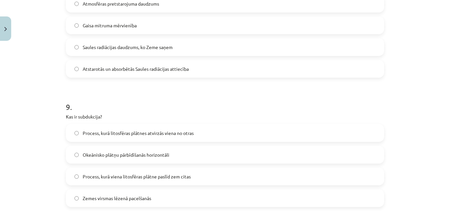
click at [150, 117] on p "Kas ir subdukcija?" at bounding box center [225, 116] width 318 height 7
click at [285, 195] on label "Zemes virsmas lēzenā pacelšanās" at bounding box center [225, 198] width 317 height 16
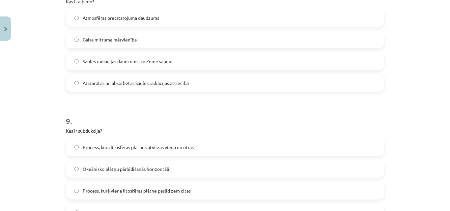
scroll to position [1087, 0]
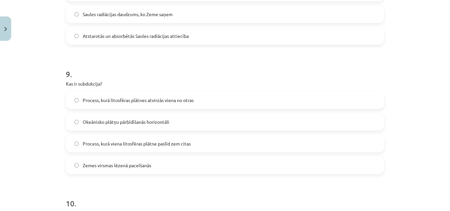
click at [152, 96] on label "Process, kurā litosfēras plātnes atvirzās viena no otras" at bounding box center [225, 100] width 317 height 16
click at [189, 139] on label "Process, kurā viena litosfēras plātne paslīd zem citas" at bounding box center [225, 143] width 317 height 16
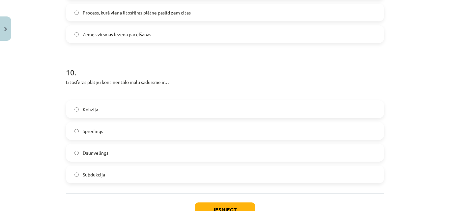
scroll to position [1219, 0]
click at [140, 135] on label "Spredings" at bounding box center [225, 130] width 317 height 16
click at [139, 171] on label "Subdukcija" at bounding box center [225, 174] width 317 height 16
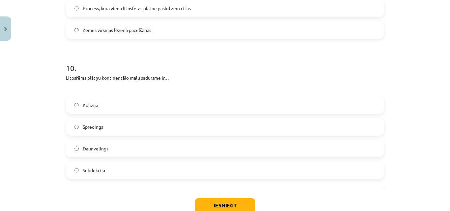
scroll to position [1267, 0]
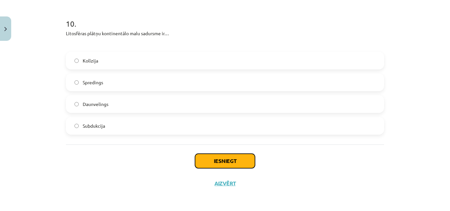
click at [210, 166] on button "Iesniegt" at bounding box center [225, 161] width 60 height 14
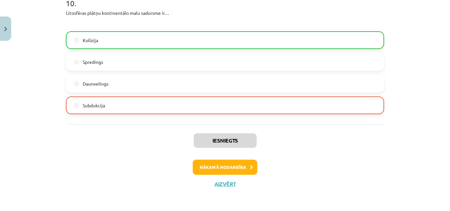
scroll to position [1288, 0]
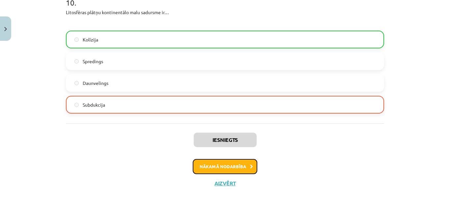
click at [227, 169] on button "Nākamā nodarbība" at bounding box center [225, 166] width 65 height 15
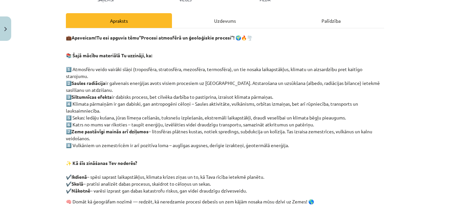
scroll to position [16, 0]
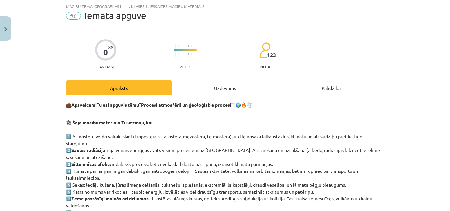
click at [208, 92] on div "Uzdevums" at bounding box center [225, 87] width 106 height 15
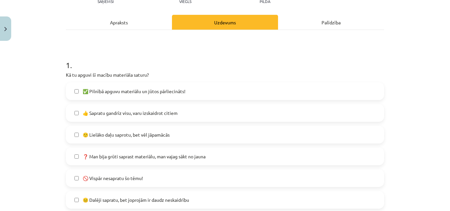
scroll to position [82, 0]
click at [136, 138] on label "🙂 Lielāko daļu saprotu, bet vēl jāpamācās" at bounding box center [225, 134] width 317 height 16
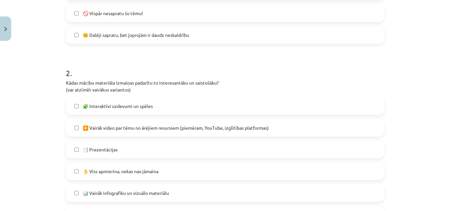
scroll to position [280, 0]
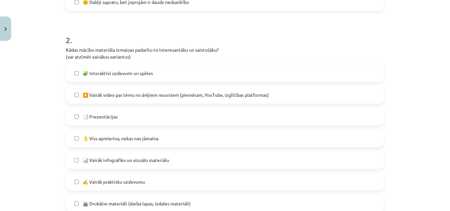
click at [152, 101] on label "▶️ Vairāk video par tēmu no ārējiem resursiem (piemēram, YouTube, izglītības pl…" at bounding box center [225, 95] width 317 height 16
click at [152, 134] on label "👌 Viss apmierina, nekas nav jāmaina" at bounding box center [225, 138] width 317 height 16
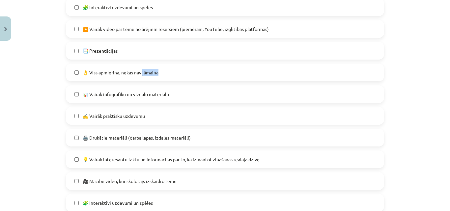
scroll to position [379, 0]
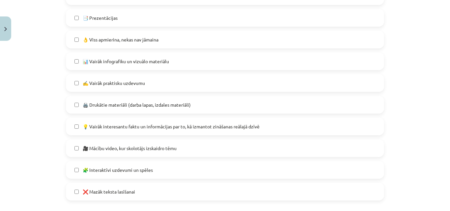
click at [191, 131] on label "💡 Vairāk interesantu faktu un informācijas par to, kā izmantot zināšanas reālaj…" at bounding box center [225, 126] width 317 height 16
click at [153, 151] on span "🎥 Mācību video, kur skolotājs izskaidro tēmu" at bounding box center [130, 148] width 94 height 7
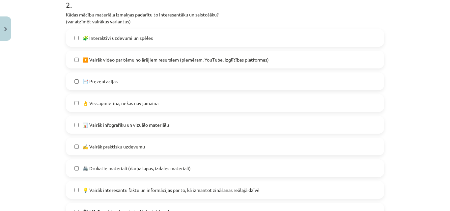
scroll to position [313, 0]
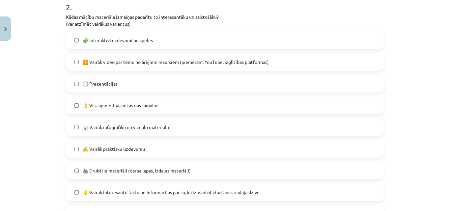
click at [111, 67] on label "▶️ Vairāk video par tēmu no ārējiem resursiem (piemēram, YouTube, izglītības pl…" at bounding box center [225, 62] width 317 height 16
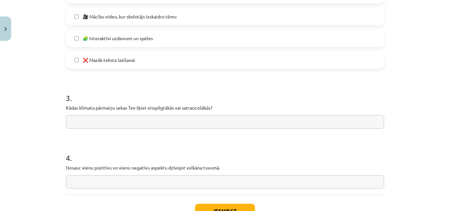
scroll to position [544, 0]
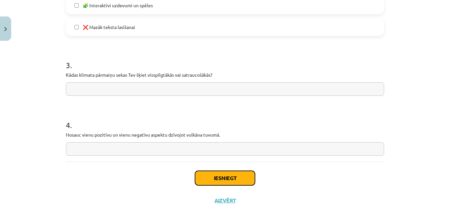
click at [221, 180] on button "Iesniegt" at bounding box center [225, 178] width 60 height 14
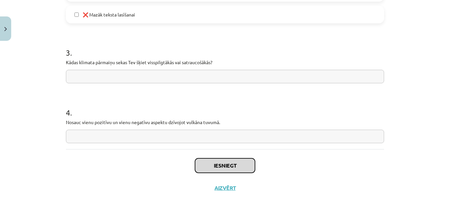
scroll to position [561, 0]
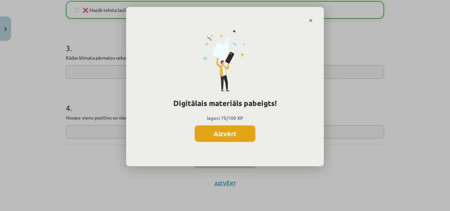
click at [216, 136] on button "Aizvērt" at bounding box center [225, 133] width 61 height 16
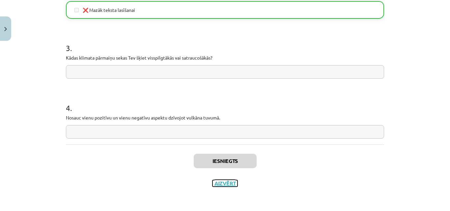
click at [233, 183] on button "Aizvērt" at bounding box center [224, 183] width 25 height 7
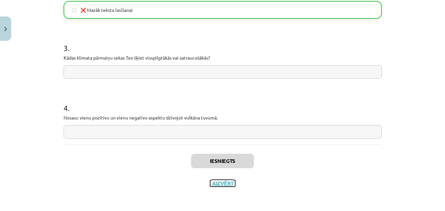
scroll to position [0, 0]
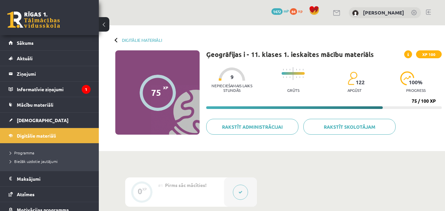
click at [427, 13] on link at bounding box center [428, 12] width 5 height 5
